Goal: Transaction & Acquisition: Purchase product/service

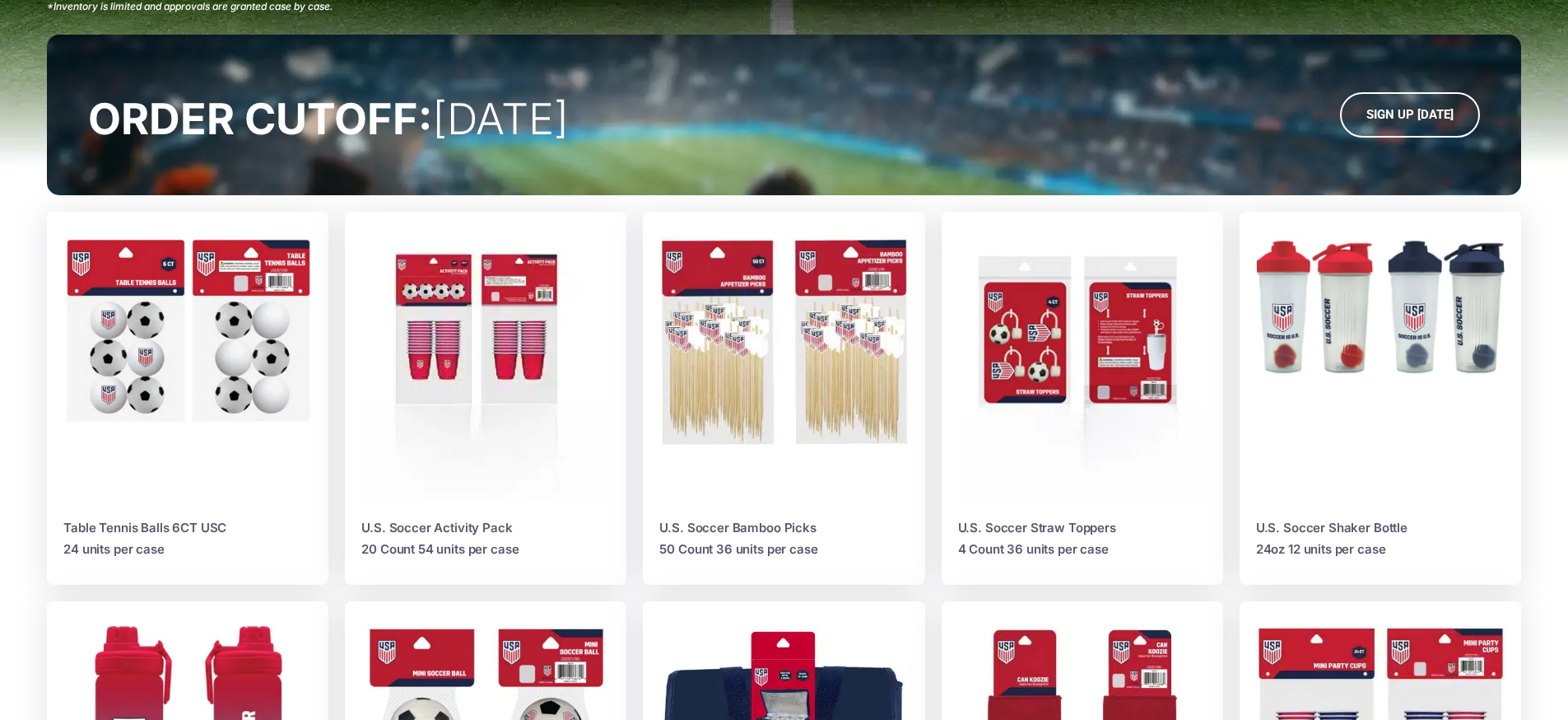
scroll to position [1149, 0]
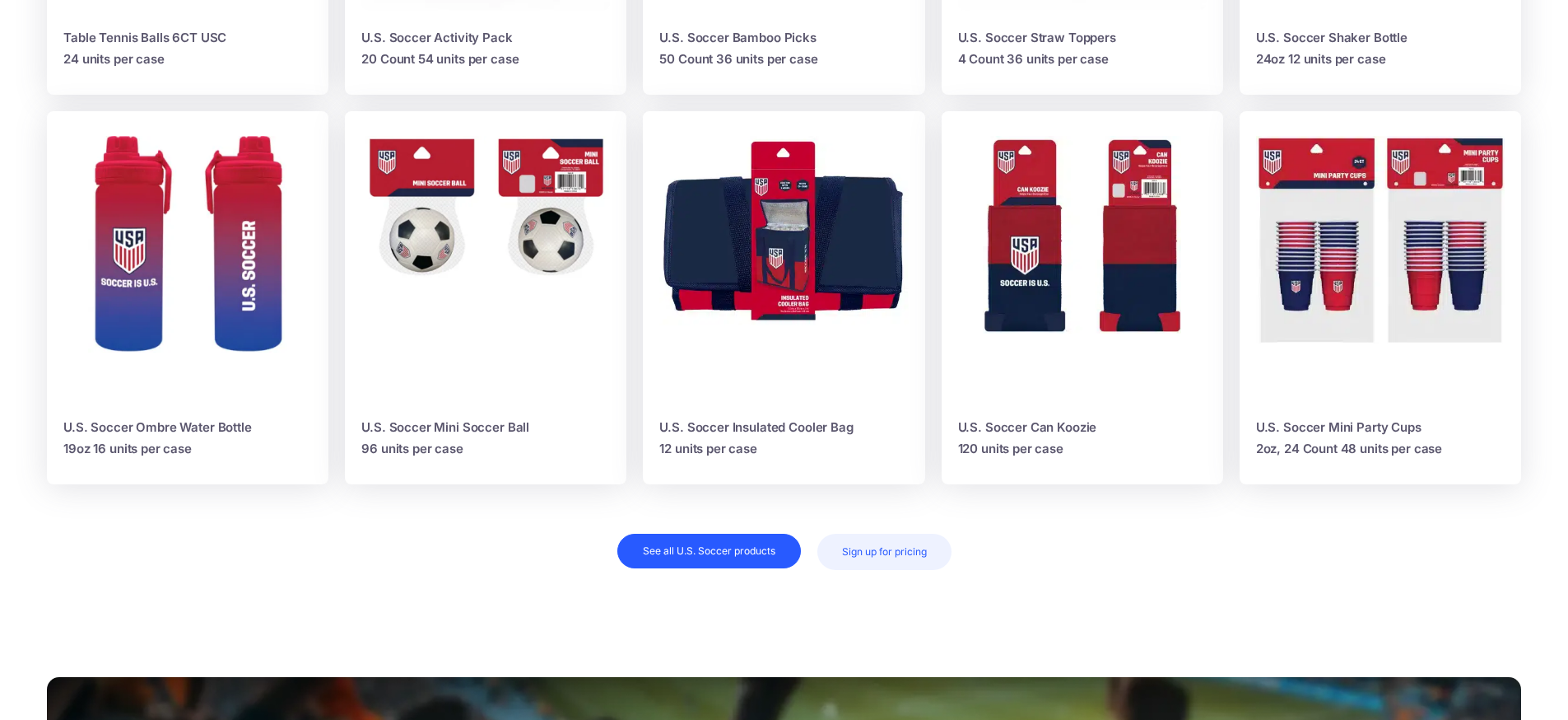
click at [778, 260] on img at bounding box center [784, 230] width 248 height 190
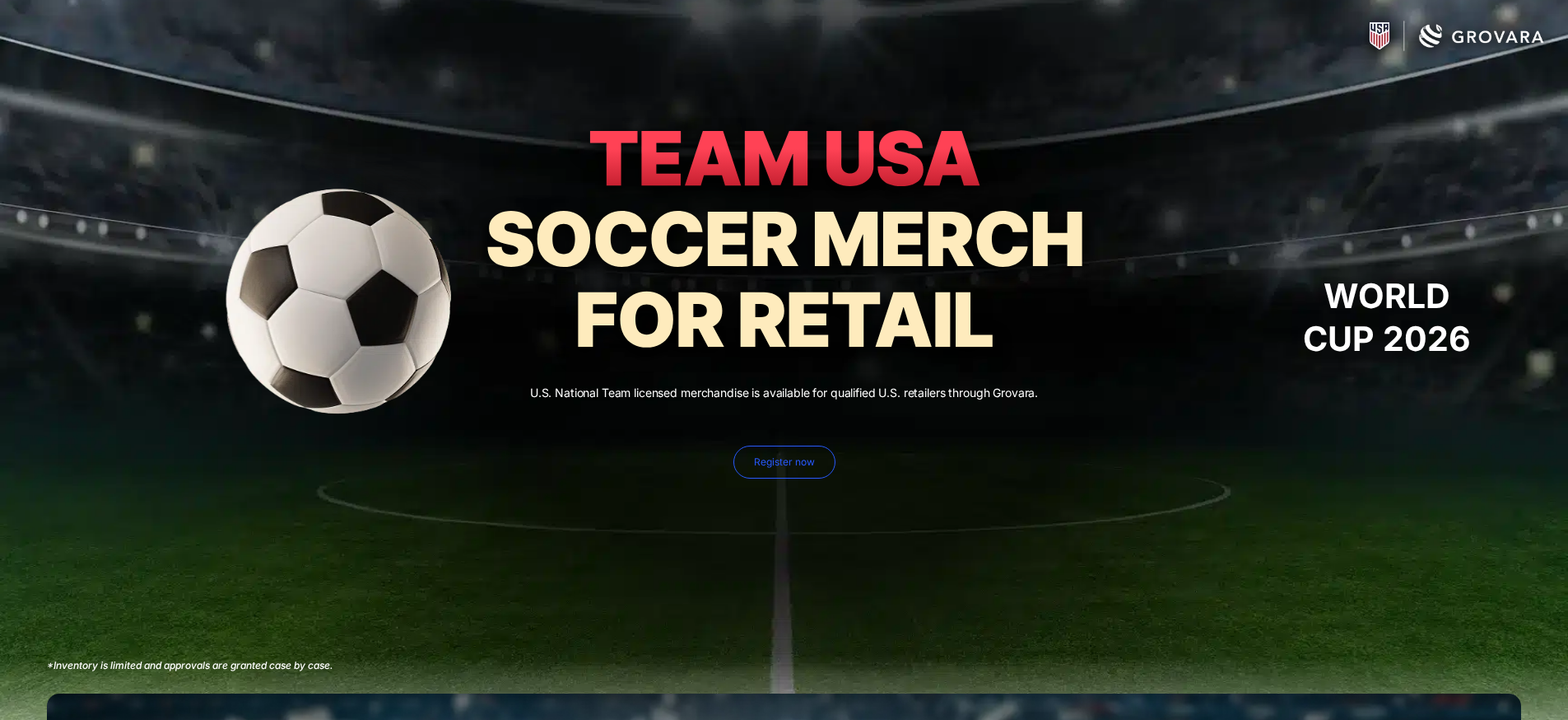
click at [784, 459] on span "Register now" at bounding box center [784, 462] width 61 height 11
click at [749, 196] on icon at bounding box center [784, 245] width 631 height 255
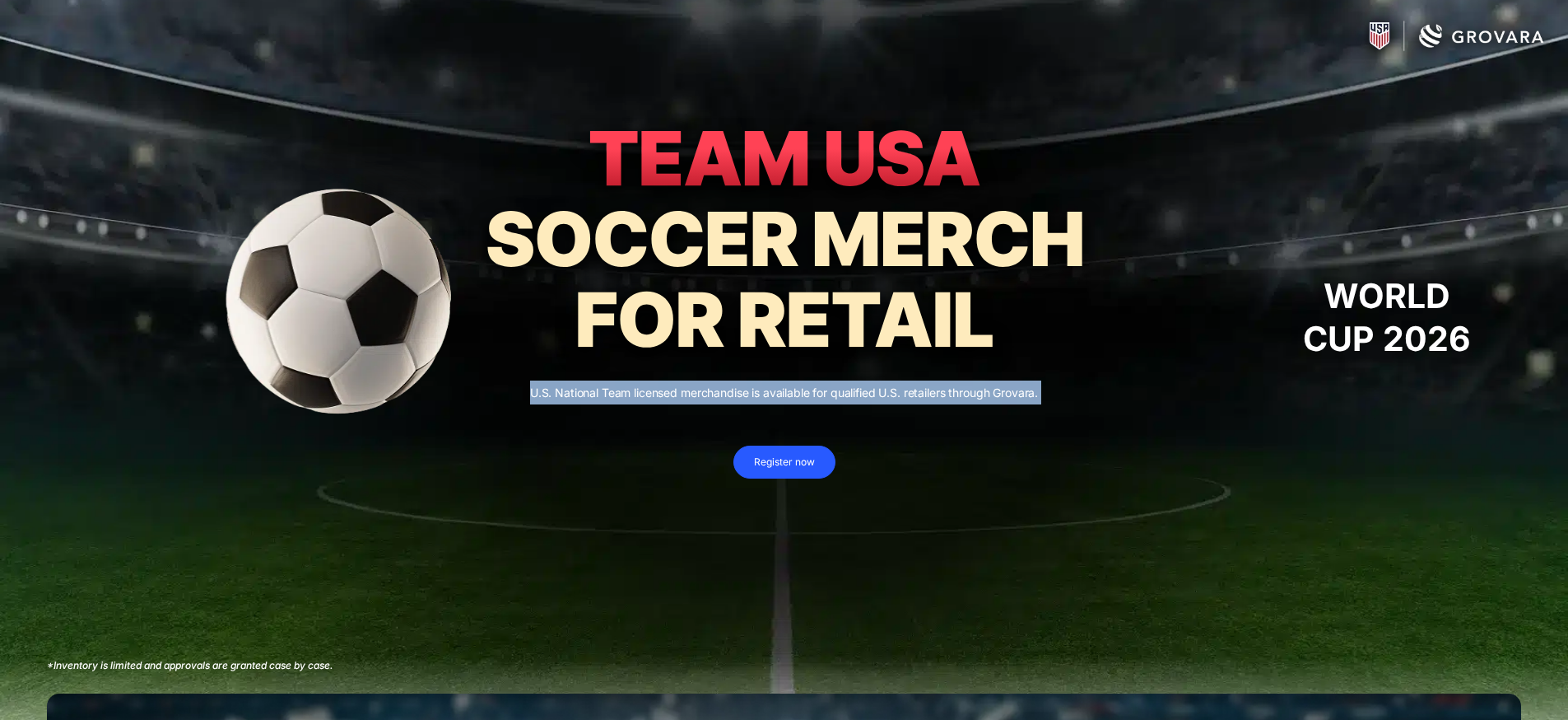
click at [749, 196] on icon at bounding box center [784, 245] width 631 height 255
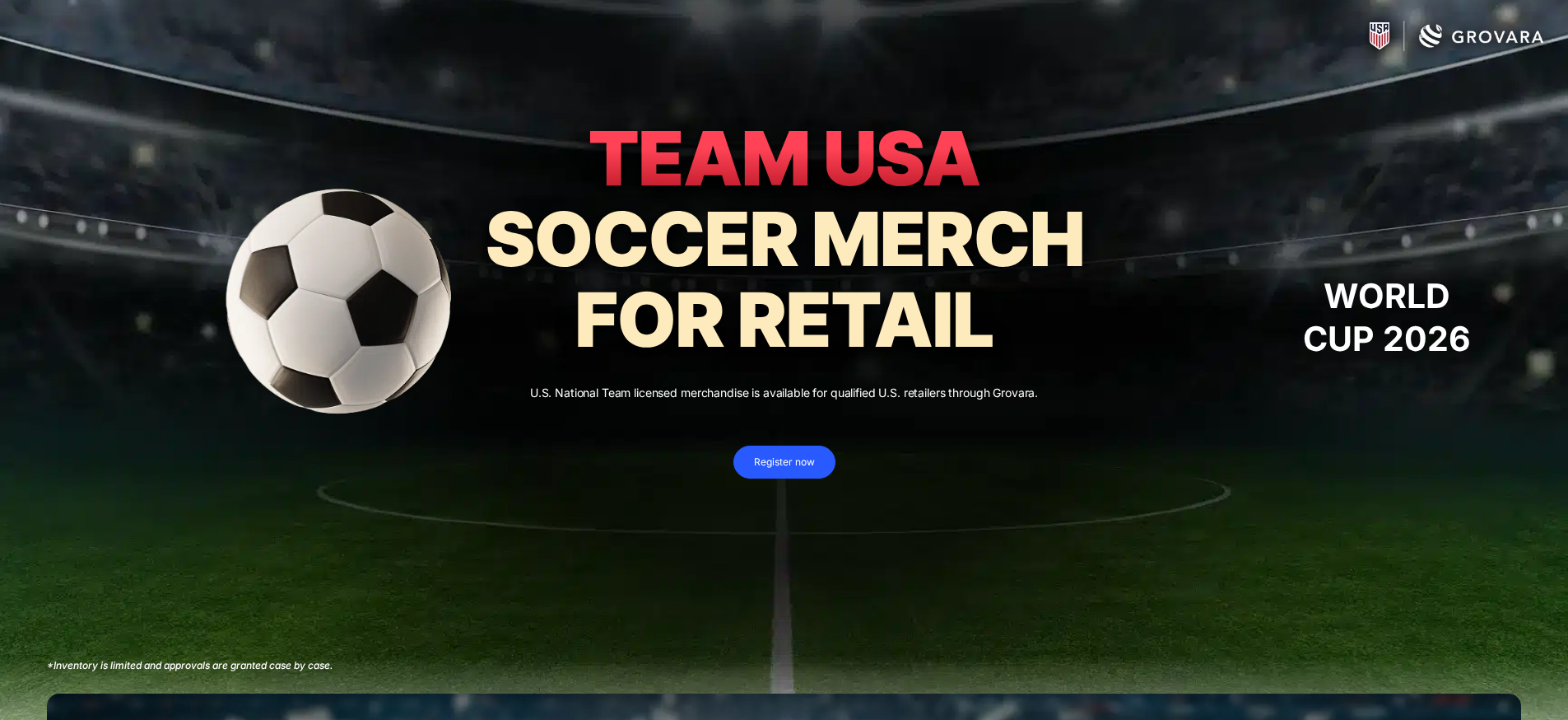
click at [755, 227] on icon at bounding box center [784, 279] width 595 height 136
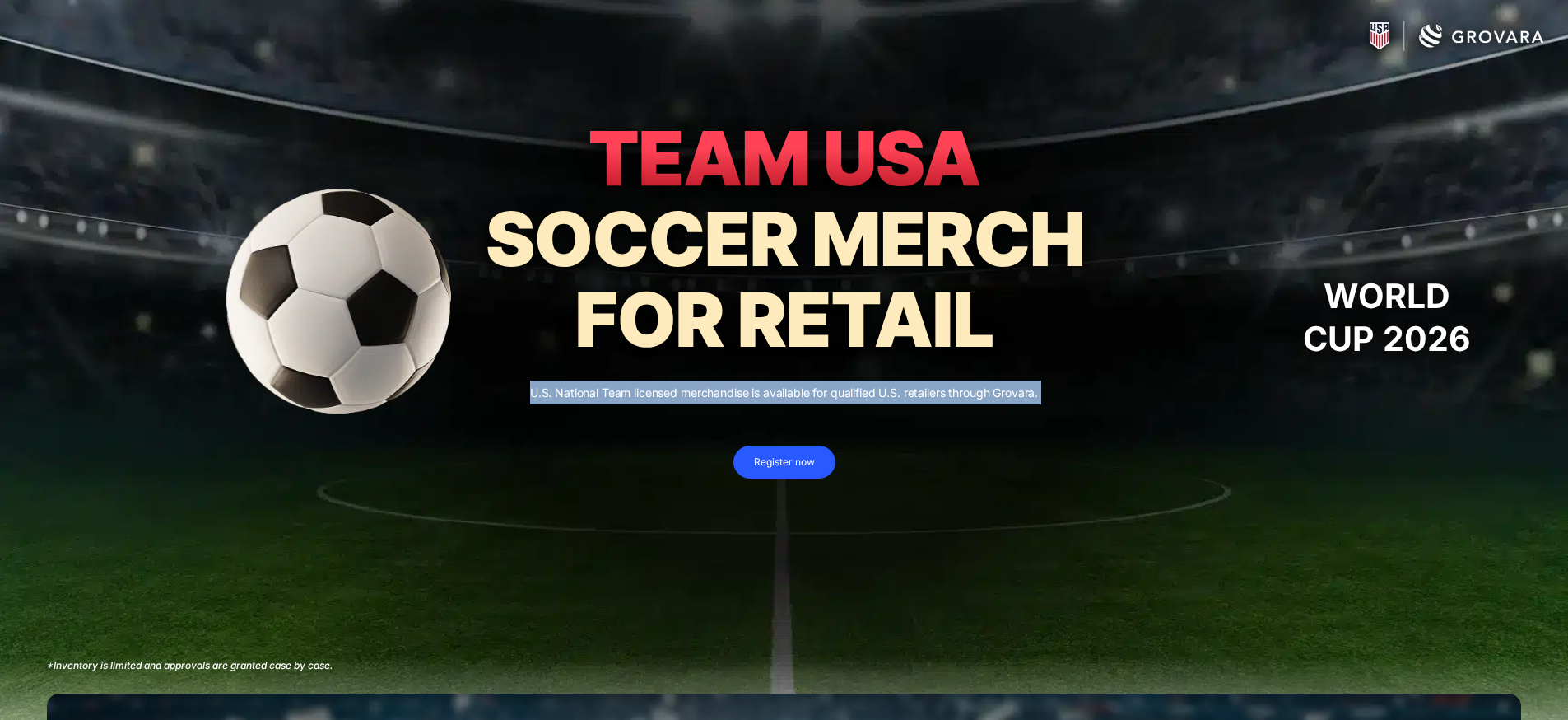
drag, startPoint x: 755, startPoint y: 227, endPoint x: 734, endPoint y: 272, distance: 49.7
click at [752, 237] on icon at bounding box center [784, 245] width 631 height 255
click at [733, 273] on icon at bounding box center [784, 245] width 631 height 255
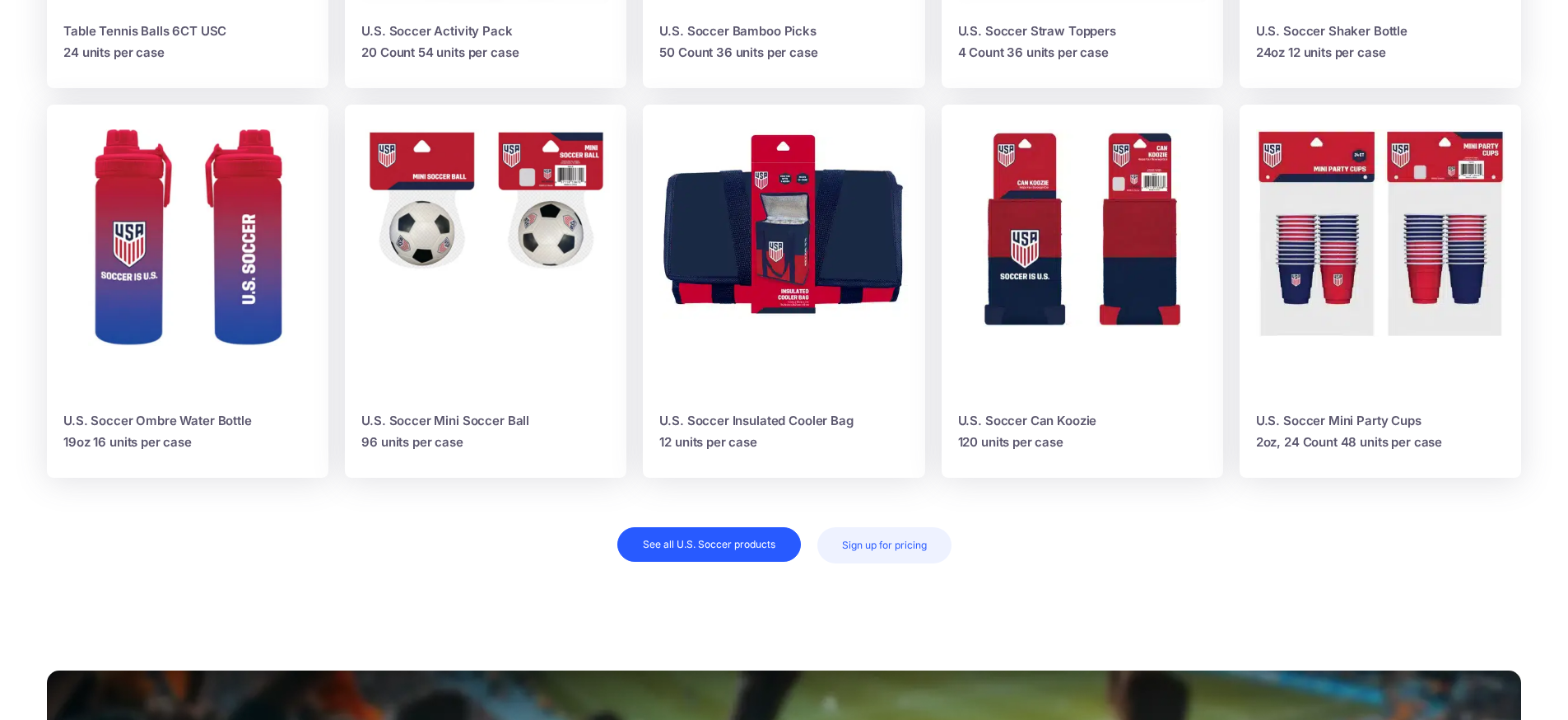
scroll to position [1166, 0]
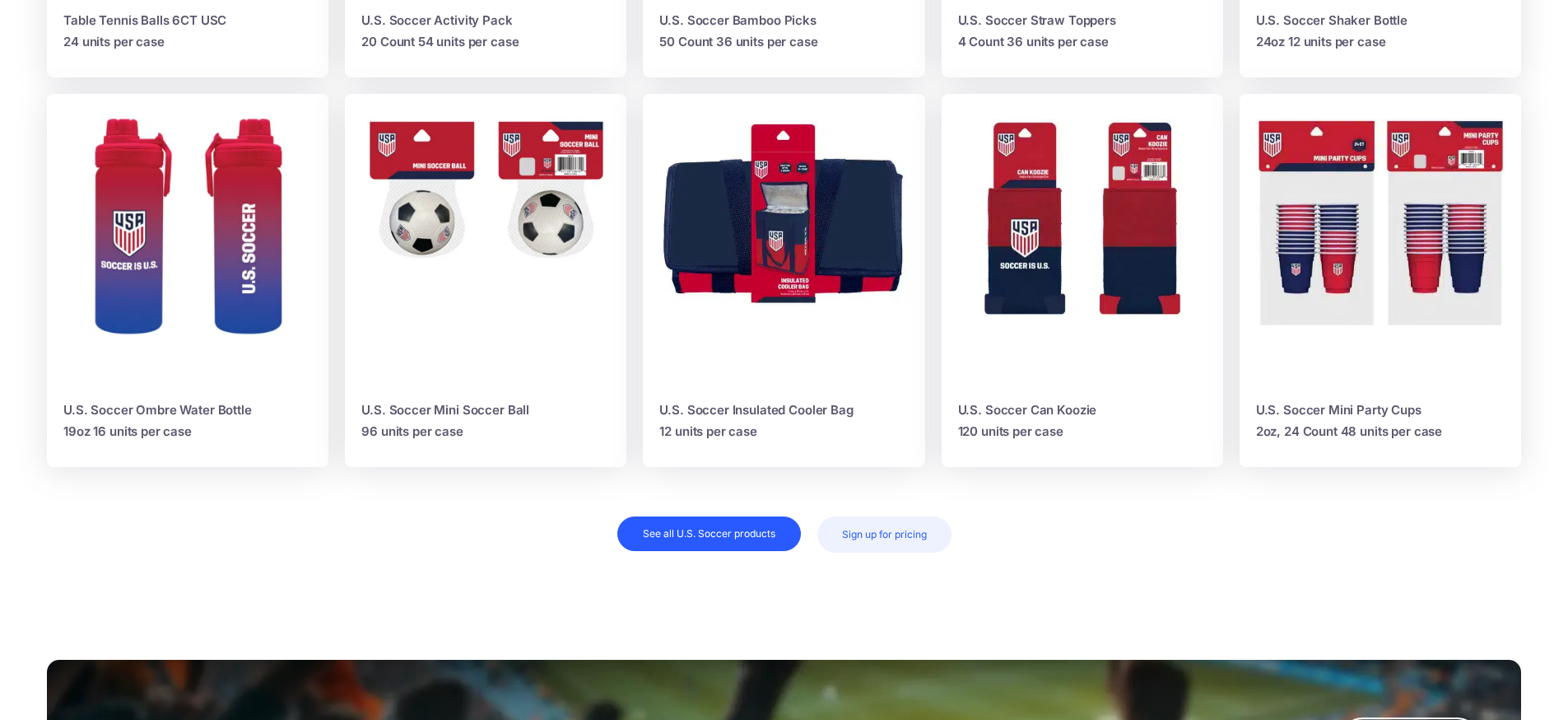
click at [748, 220] on img at bounding box center [784, 213] width 248 height 190
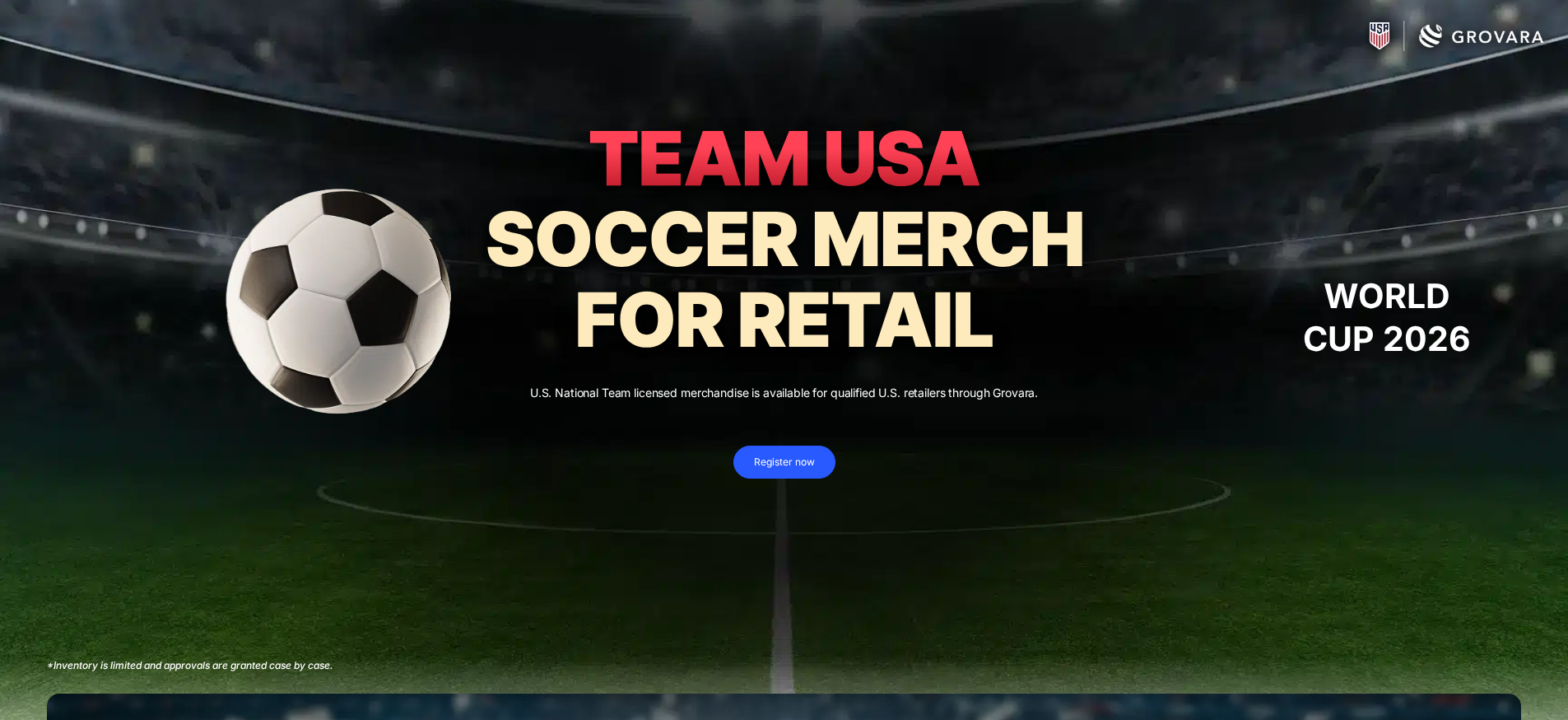
click at [1441, 42] on img at bounding box center [1457, 38] width 206 height 60
click at [1477, 38] on img at bounding box center [1457, 38] width 206 height 60
drag, startPoint x: 1477, startPoint y: 38, endPoint x: 1243, endPoint y: 173, distance: 270.1
click at [1254, 176] on div "WORLD CUP 2026 U.S. National Team licensed merchandise is available for qualifi…" at bounding box center [784, 412] width 1568 height 824
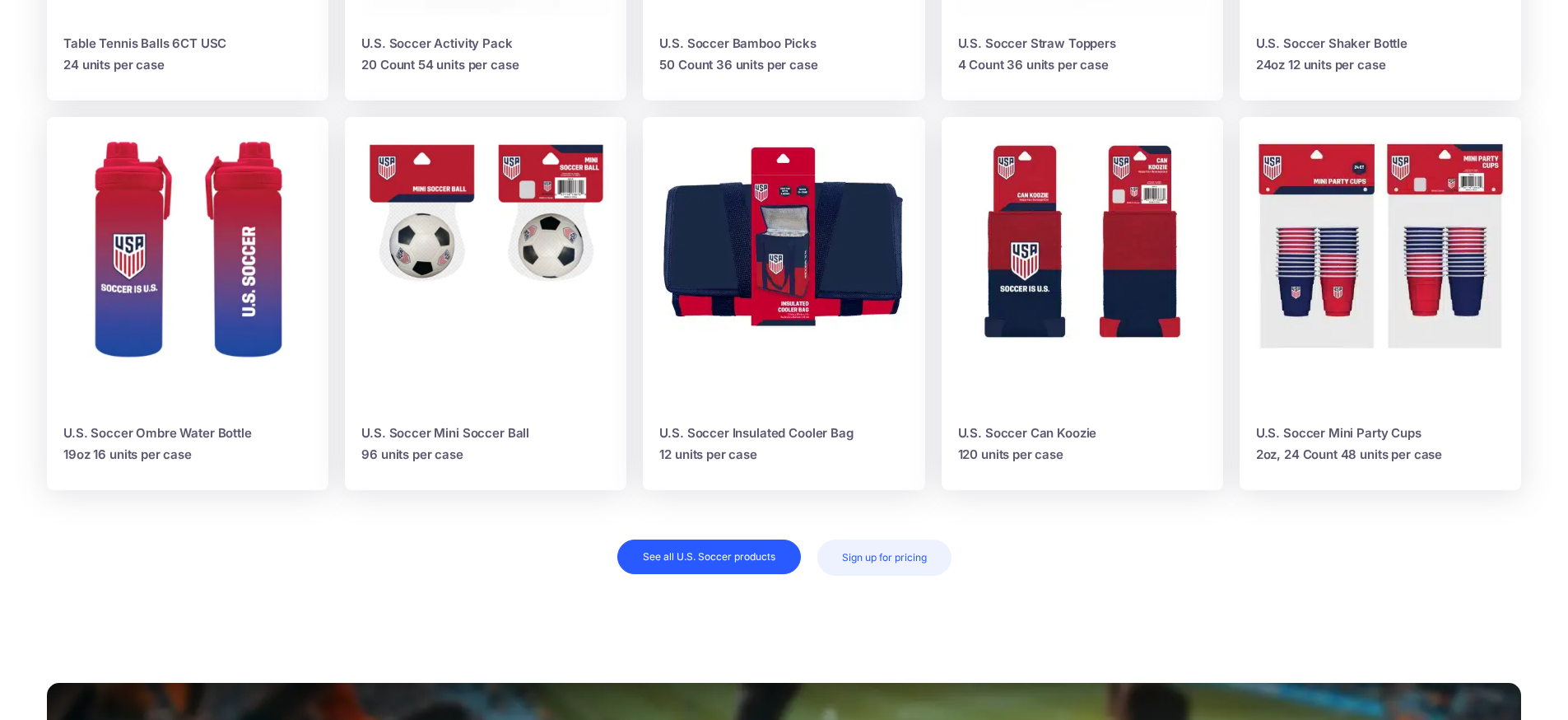
scroll to position [1140, 0]
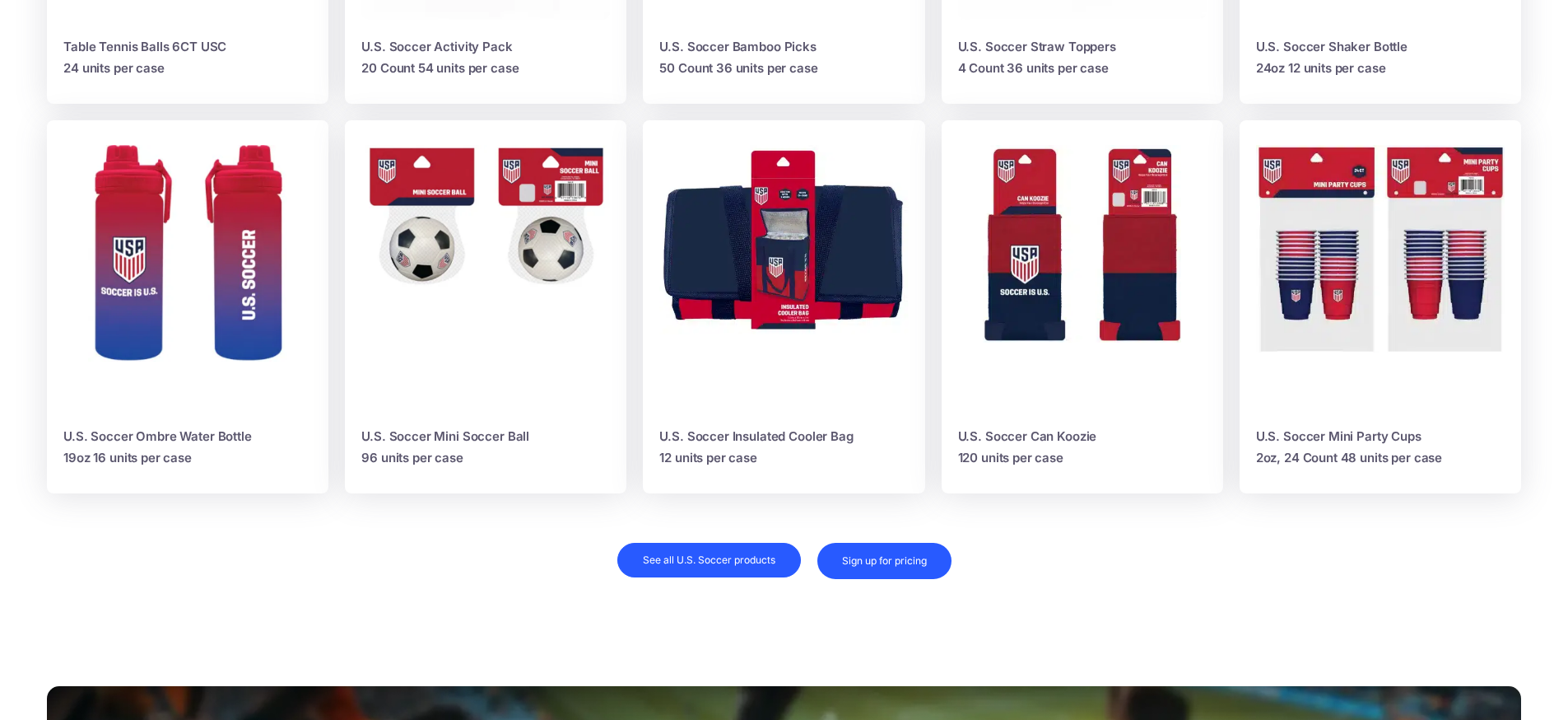
click at [851, 558] on span "Sign up for pricing" at bounding box center [884, 561] width 85 height 11
